Goal: Task Accomplishment & Management: Complete application form

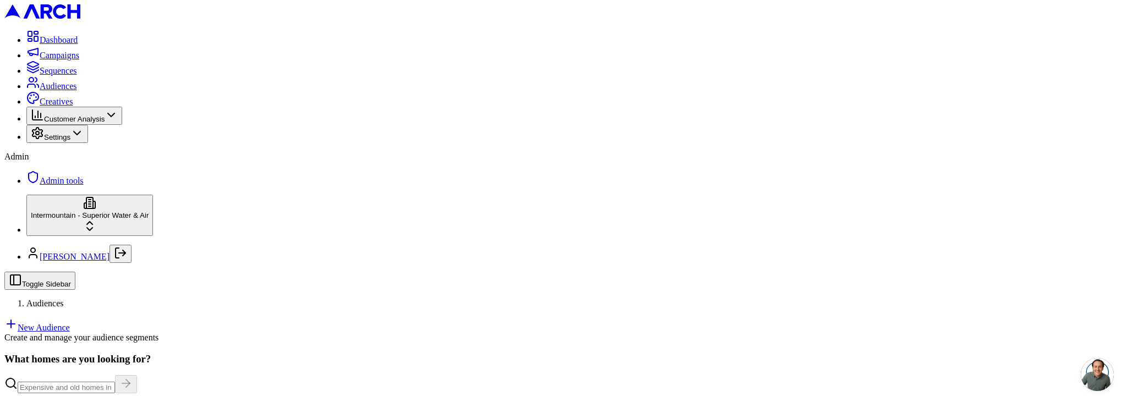
click at [70, 323] on link "New Audience" at bounding box center [36, 327] width 65 height 9
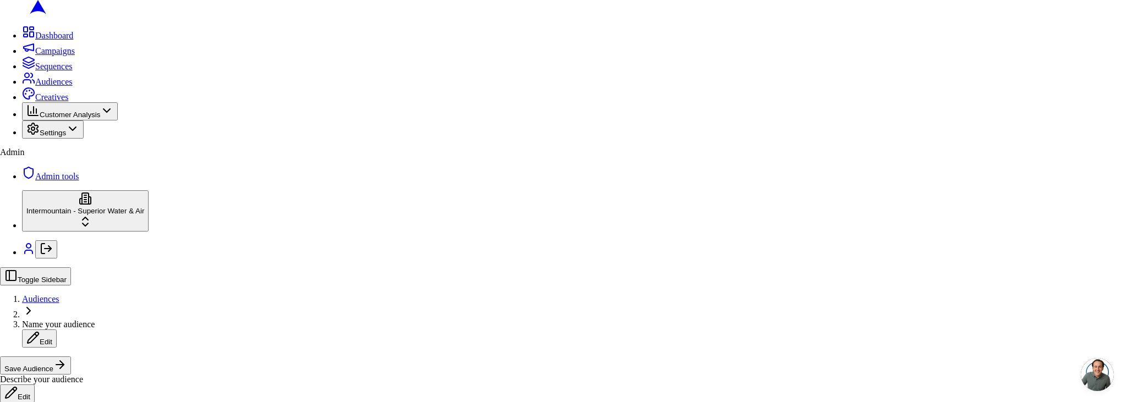
drag, startPoint x: 641, startPoint y: 276, endPoint x: 680, endPoint y: 321, distance: 59.6
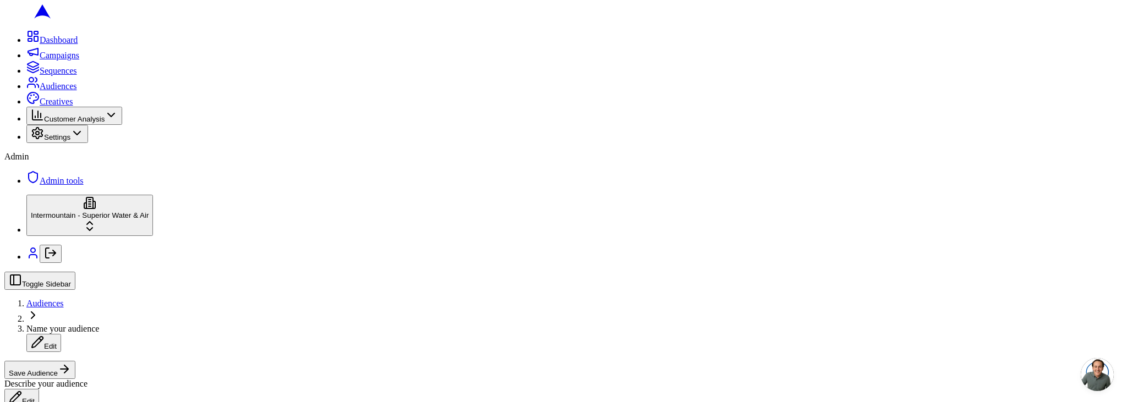
scroll to position [78, 0]
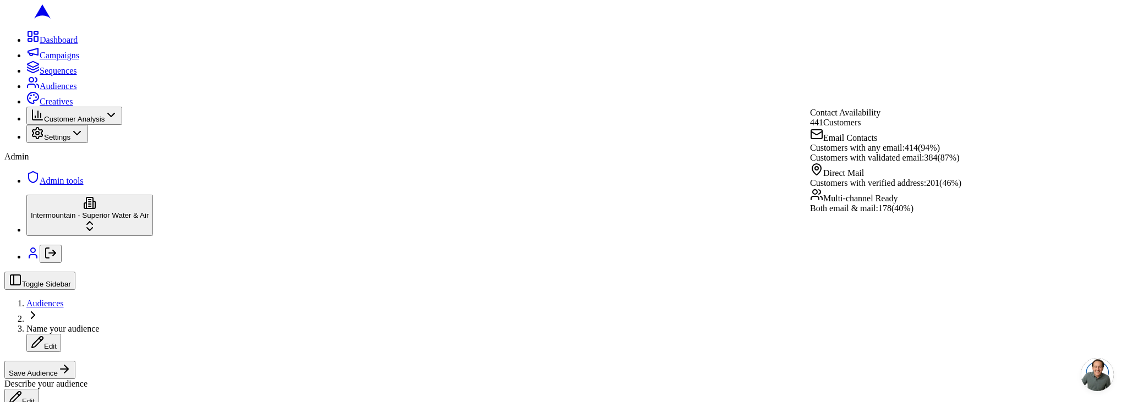
scroll to position [240, 0]
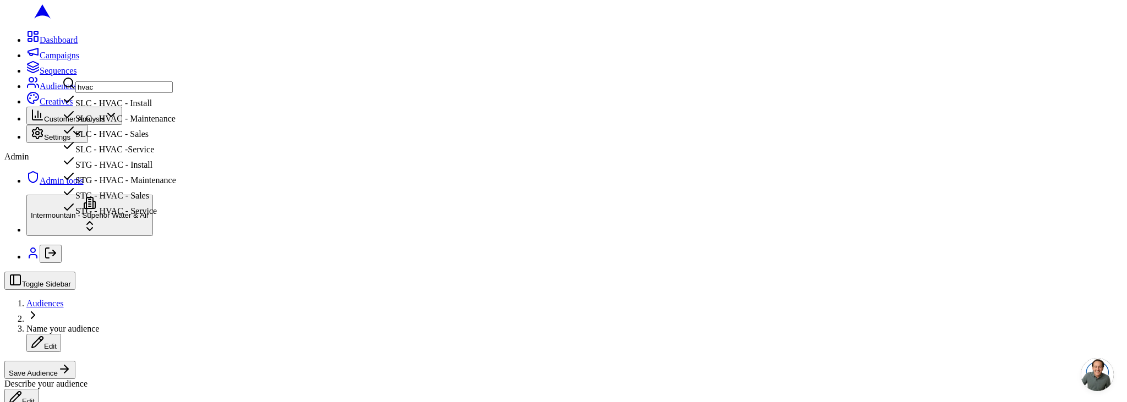
type input "hvac"
click at [176, 108] on div "SLC - HVAC - Install" at bounding box center [119, 100] width 114 height 15
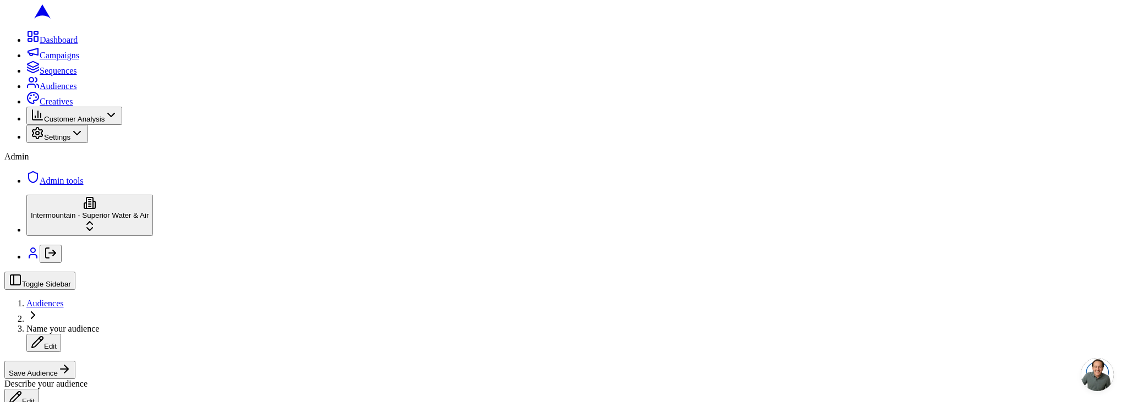
scroll to position [386, 0]
